Goal: Navigation & Orientation: Find specific page/section

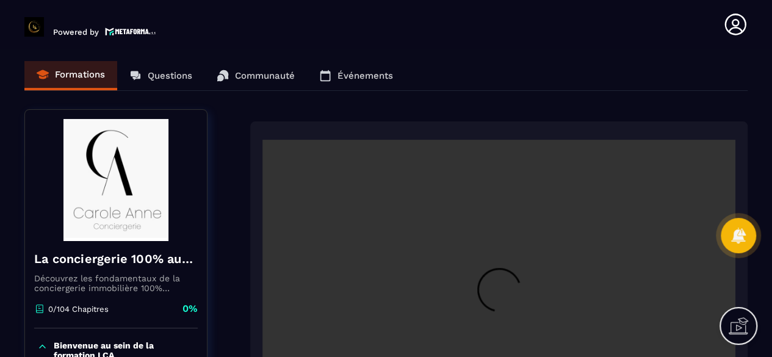
click at [130, 34] on img at bounding box center [130, 31] width 51 height 10
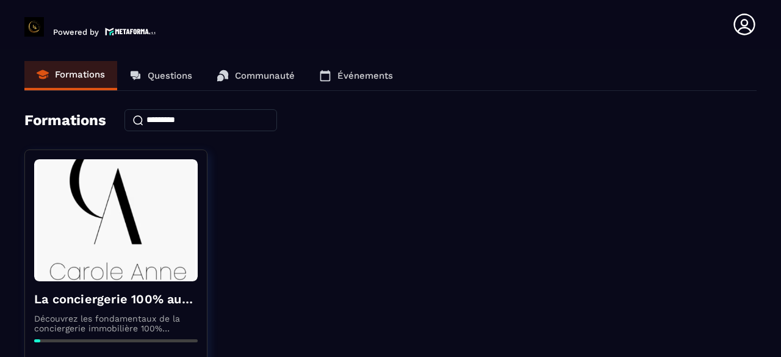
click at [281, 73] on p "Communauté" at bounding box center [265, 75] width 60 height 11
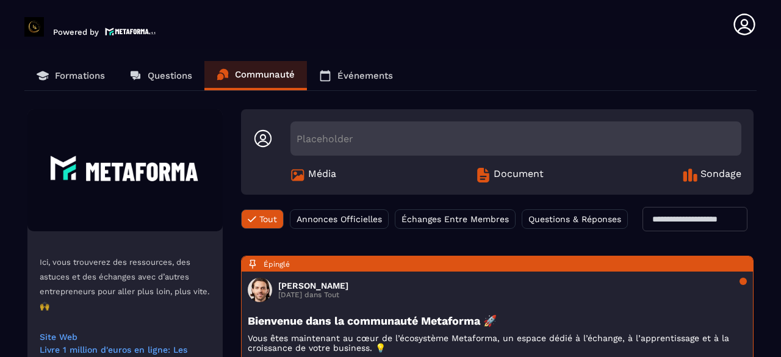
click at [71, 75] on p "Formations" at bounding box center [80, 75] width 50 height 11
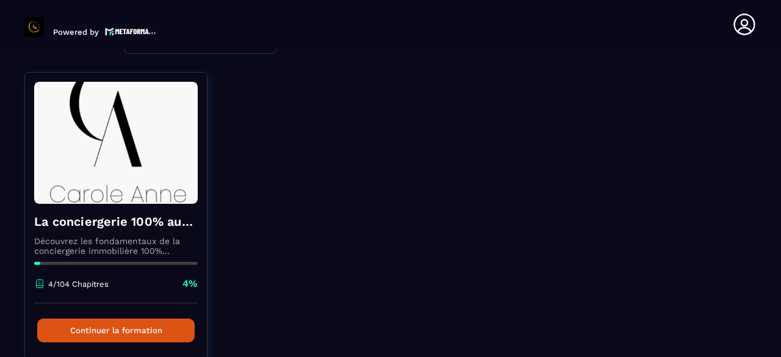
scroll to position [132, 0]
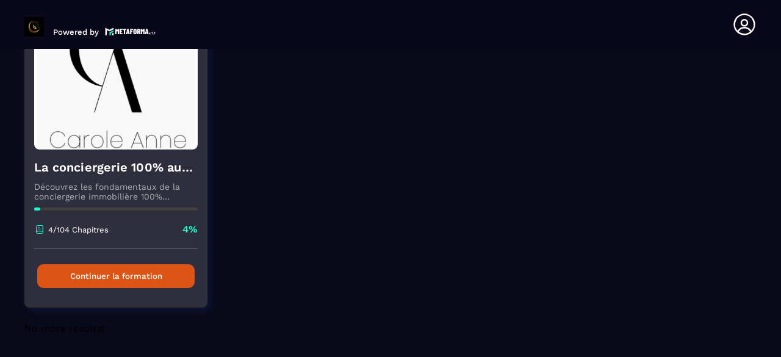
click at [139, 140] on img at bounding box center [116, 88] width 164 height 122
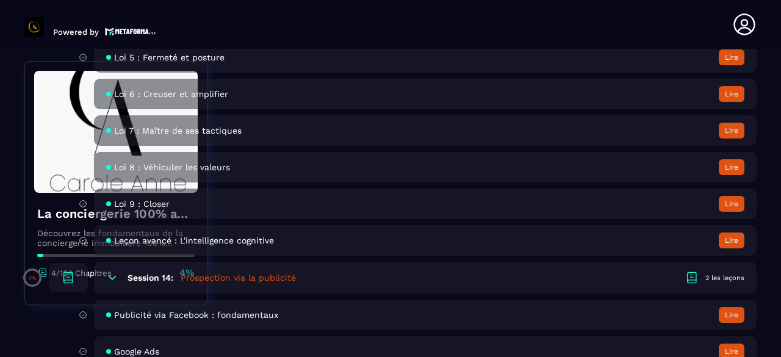
scroll to position [2197, 0]
